Goal: Task Accomplishment & Management: Manage account settings

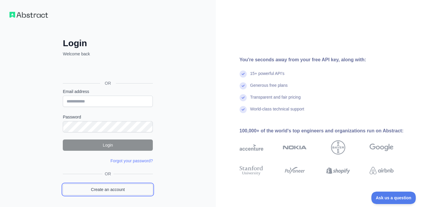
click at [119, 190] on link "Create an account" at bounding box center [108, 189] width 90 height 11
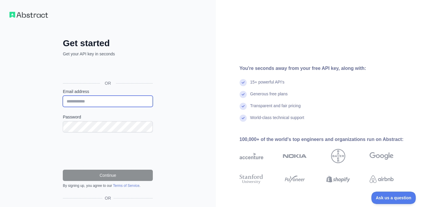
click at [112, 99] on input "Email address" at bounding box center [108, 101] width 90 height 11
type input "**********"
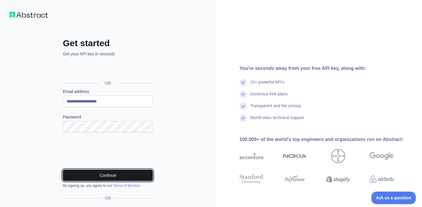
click at [104, 178] on button "Continue" at bounding box center [108, 175] width 90 height 11
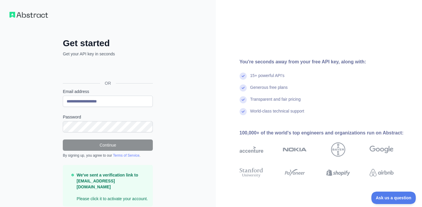
click at [201, 113] on div "**********" at bounding box center [108, 115] width 216 height 230
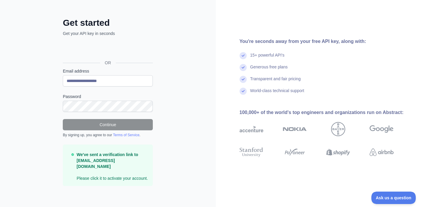
scroll to position [21, 0]
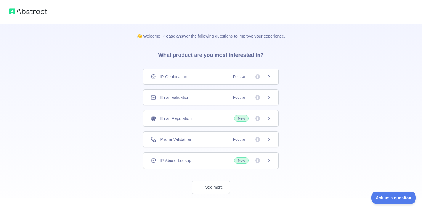
click at [186, 97] on span "Email Validation" at bounding box center [174, 97] width 29 height 6
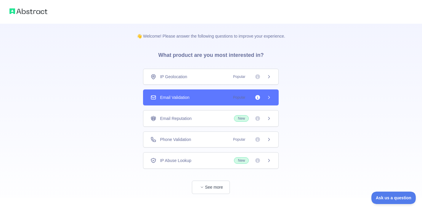
click at [184, 77] on span "IP Geolocation" at bounding box center [173, 77] width 27 height 6
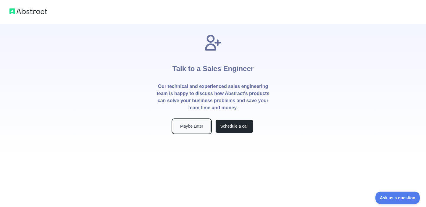
click at [205, 128] on button "Maybe Later" at bounding box center [192, 126] width 38 height 13
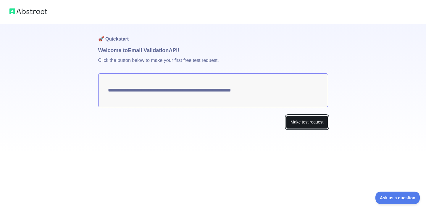
click at [301, 123] on button "Make test request" at bounding box center [307, 121] width 42 height 13
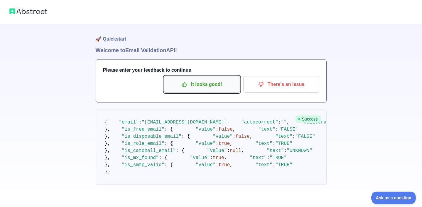
click at [224, 89] on p "It looks good!" at bounding box center [202, 84] width 67 height 10
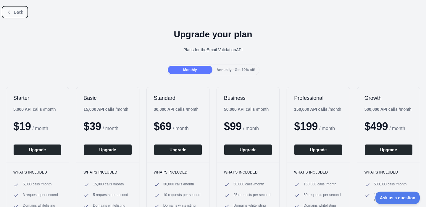
click at [20, 12] on span "Back" at bounding box center [18, 12] width 9 height 5
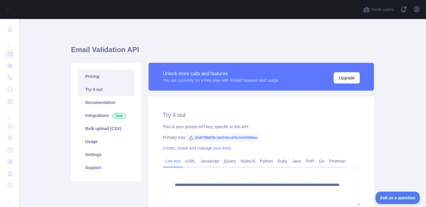
click at [93, 75] on link "Pricing" at bounding box center [106, 76] width 56 height 13
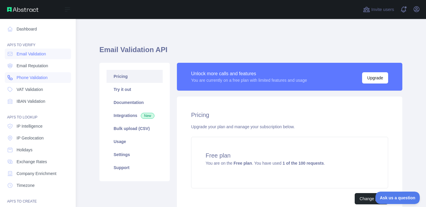
click at [18, 78] on span "Phone Validation" at bounding box center [32, 78] width 31 height 6
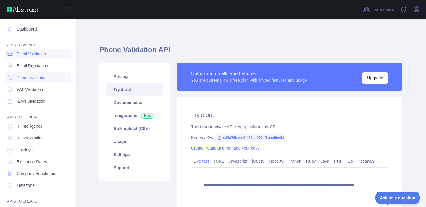
click at [20, 53] on span "Email Validation" at bounding box center [31, 54] width 29 height 6
click at [38, 139] on span "IP Geolocation" at bounding box center [30, 138] width 27 height 6
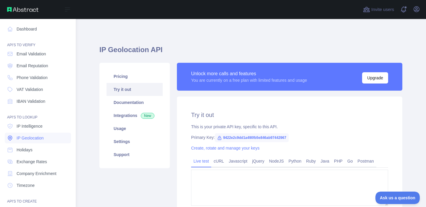
type textarea "**********"
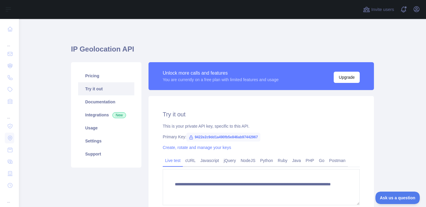
scroll to position [0, 0]
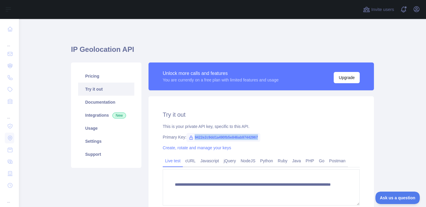
drag, startPoint x: 279, startPoint y: 136, endPoint x: 190, endPoint y: 137, distance: 89.5
click at [193, 137] on div "Primary Key: 9422e2c9dd1a490fb5e846ab97442967" at bounding box center [261, 137] width 197 height 6
copy span "9422e2c9dd1a490fb5e846ab97442967"
click at [97, 139] on link "Settings" at bounding box center [106, 141] width 56 height 13
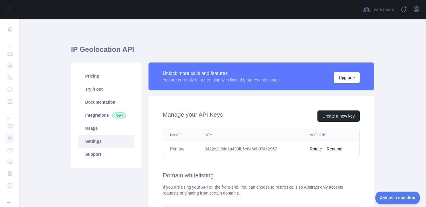
click at [331, 147] on button "Rename" at bounding box center [335, 149] width 16 height 6
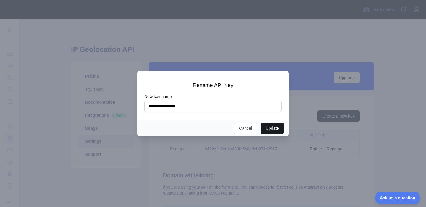
type input "**********"
click at [271, 126] on button "Update" at bounding box center [272, 128] width 23 height 11
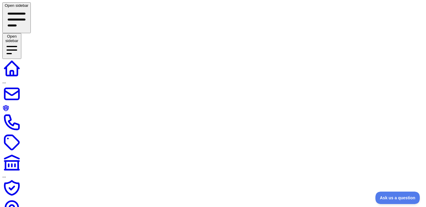
drag, startPoint x: 306, startPoint y: 150, endPoint x: 219, endPoint y: 148, distance: 87.1
copy td "9422e2c9dd1a490fb5e846ab97442967"
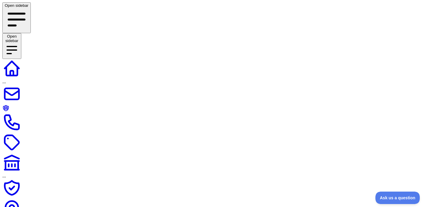
paste input "**********"
type input "**********"
drag, startPoint x: 275, startPoint y: 127, endPoint x: 258, endPoint y: 122, distance: 18.3
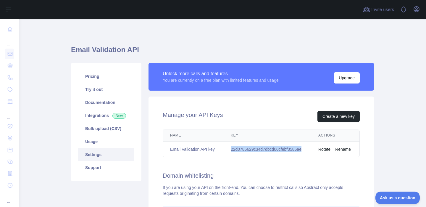
drag, startPoint x: 283, startPoint y: 149, endPoint x: 228, endPoint y: 149, distance: 55.1
click at [228, 149] on td "22d0786629c34d7dbcd00cfebf3586ae" at bounding box center [268, 150] width 88 height 16
copy td "22d0786629c34d7dbcd00cfebf3586ae"
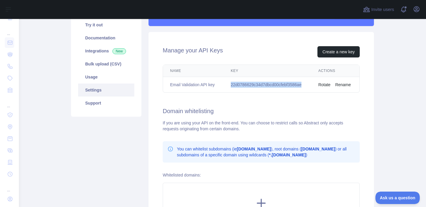
scroll to position [112, 0]
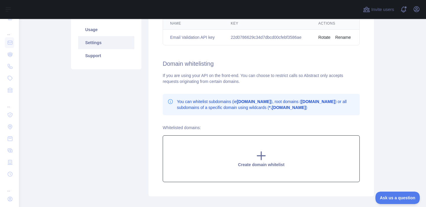
click at [256, 157] on icon at bounding box center [262, 156] width 12 height 12
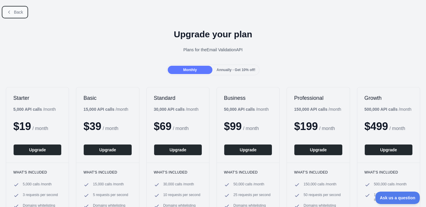
click at [13, 11] on button "Back" at bounding box center [15, 12] width 24 height 10
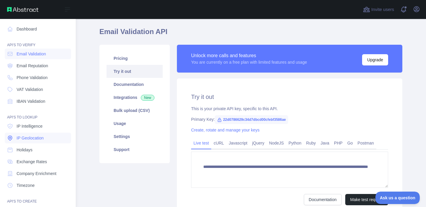
click at [29, 136] on span "IP Geolocation" at bounding box center [30, 138] width 27 height 6
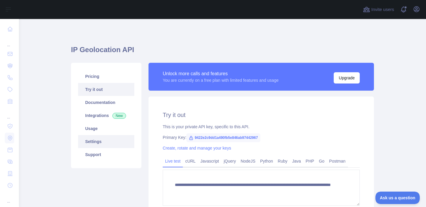
click at [93, 142] on link "Settings" at bounding box center [106, 141] width 56 height 13
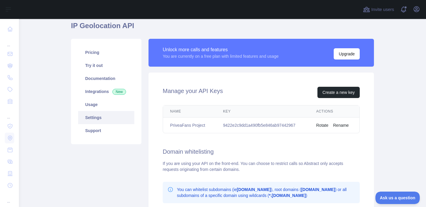
scroll to position [4, 0]
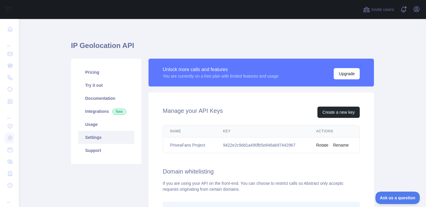
click at [337, 145] on button "Rename" at bounding box center [341, 145] width 16 height 6
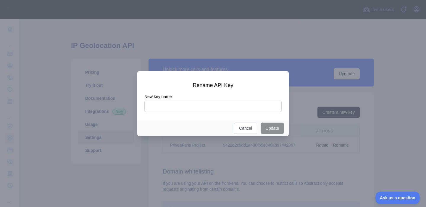
click at [233, 107] on input "New key name" at bounding box center [213, 106] width 137 height 11
type input "**********"
click at [269, 127] on button "Update" at bounding box center [272, 128] width 23 height 11
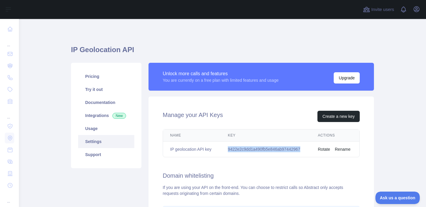
drag, startPoint x: 276, startPoint y: 150, endPoint x: 224, endPoint y: 150, distance: 51.8
click at [226, 151] on td "9422e2c9dd1a490fb5e846ab97442967" at bounding box center [266, 150] width 90 height 16
